Goal: Information Seeking & Learning: Learn about a topic

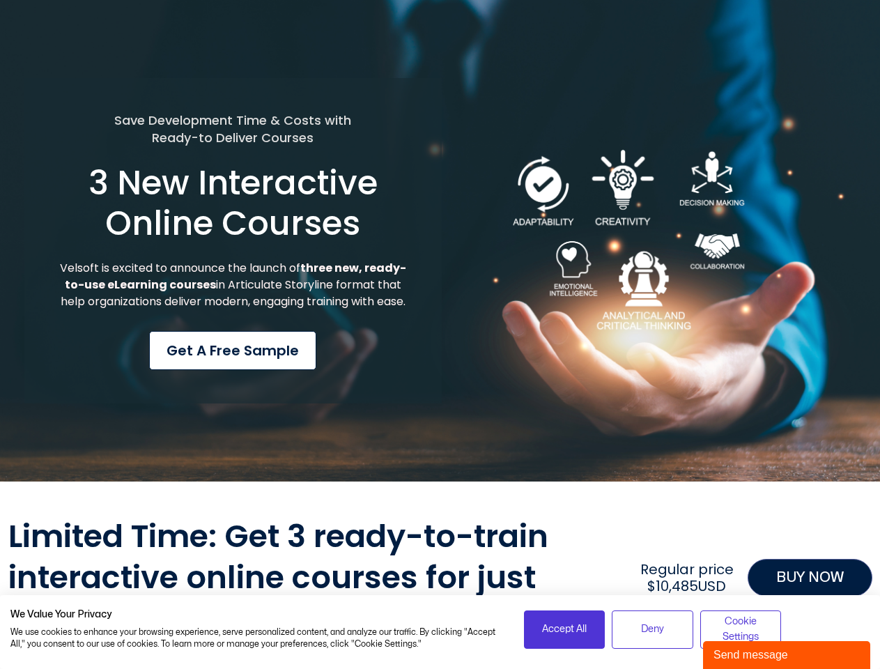
click at [440, 334] on div "Save Development Time & Costs with Ready-to Deliver Courses 3 New Interactive O…" at bounding box center [232, 241] width 417 height 326
click at [564, 629] on span "Accept All" at bounding box center [564, 628] width 45 height 15
click at [652, 629] on span "Deny" at bounding box center [652, 628] width 23 height 15
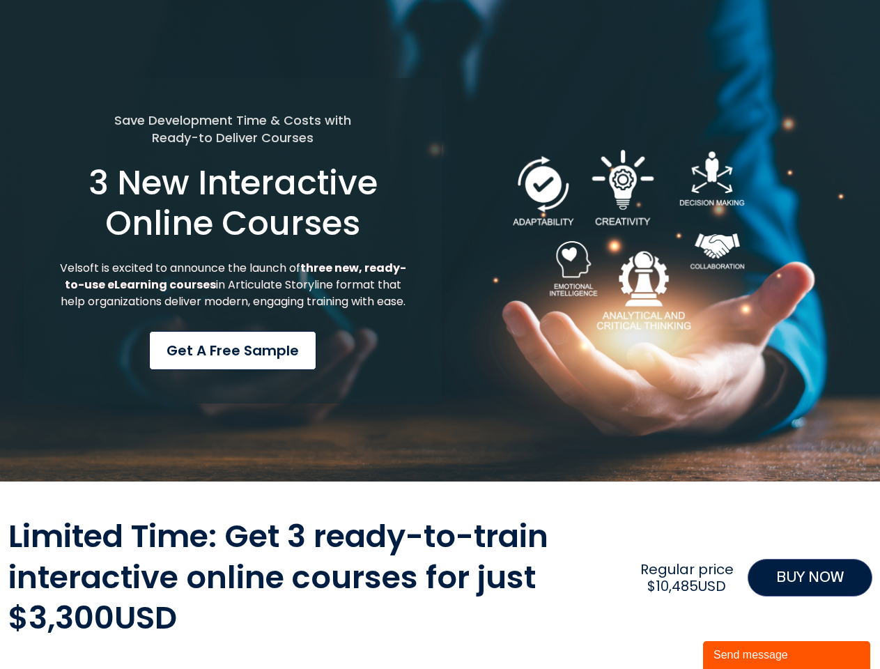
click at [740, 629] on div "Limited Time: Get 3 ready-to-train interactive online courses for just $3,300US…" at bounding box center [440, 577] width 864 height 123
click at [786, 655] on div "Send message" at bounding box center [786, 654] width 146 height 17
